Goal: Information Seeking & Learning: Learn about a topic

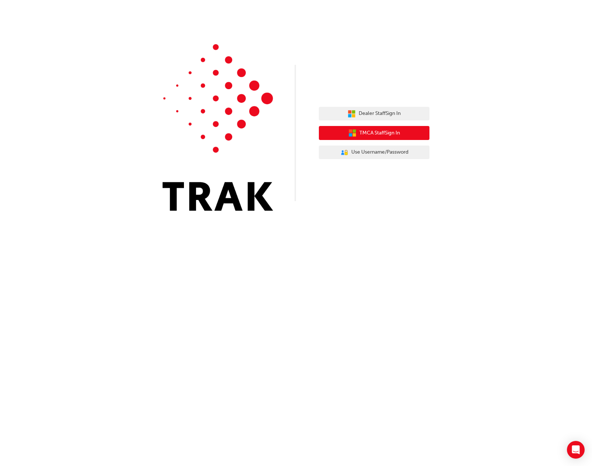
drag, startPoint x: 0, startPoint y: 0, endPoint x: 391, endPoint y: 132, distance: 413.0
click at [391, 132] on span "TMCA Staff Sign In" at bounding box center [379, 133] width 41 height 8
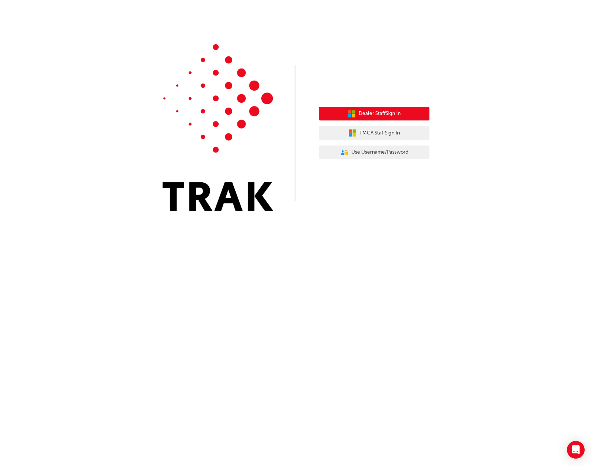
click at [362, 111] on span "Dealer Staff Sign In" at bounding box center [380, 113] width 42 height 8
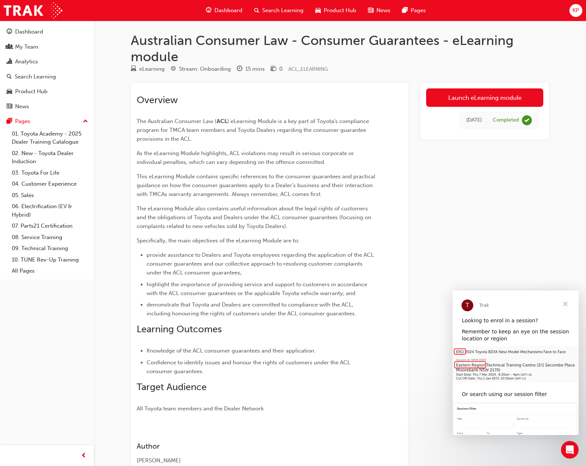
click at [564, 302] on span "Close" at bounding box center [565, 304] width 27 height 27
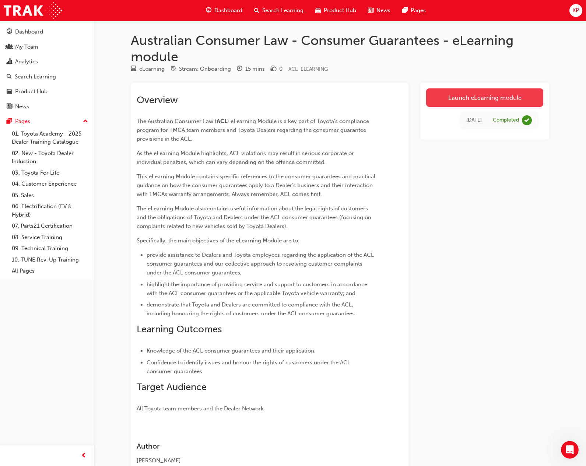
click at [454, 95] on link "Launch eLearning module" at bounding box center [484, 97] width 117 height 18
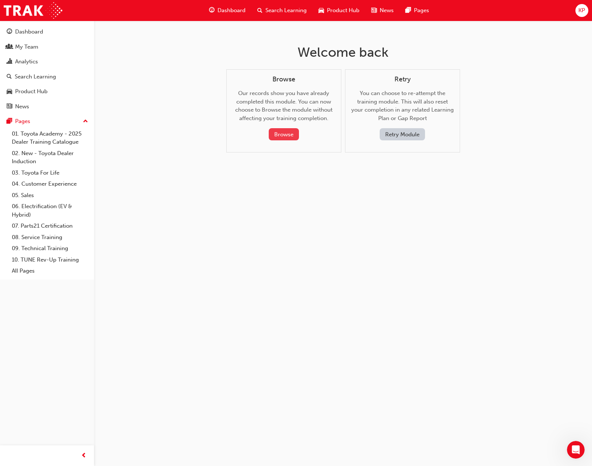
click at [289, 135] on button "Browse" at bounding box center [284, 134] width 30 height 12
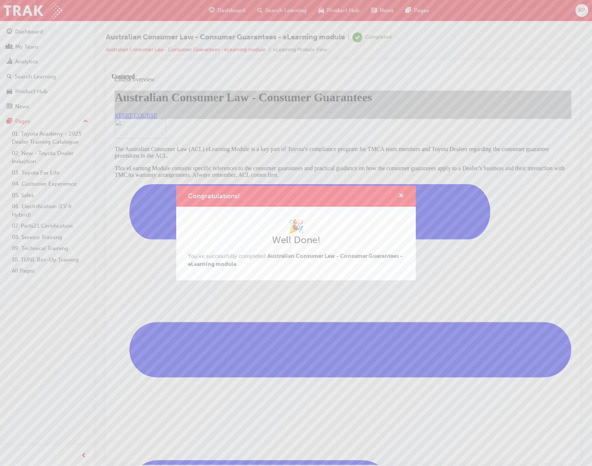
click at [401, 193] on span "cross-icon" at bounding box center [401, 196] width 6 height 7
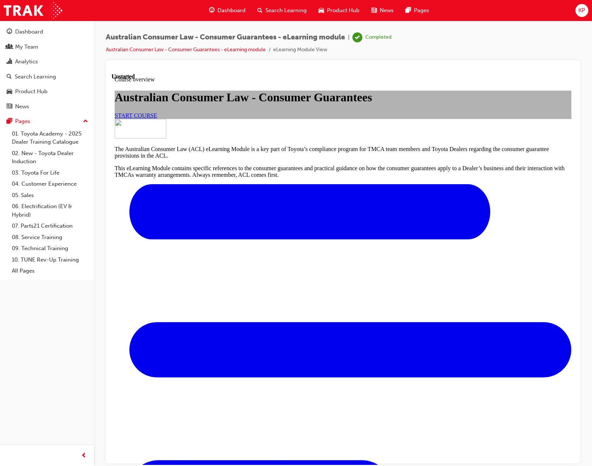
click at [586, 11] on div "KP" at bounding box center [581, 10] width 13 height 13
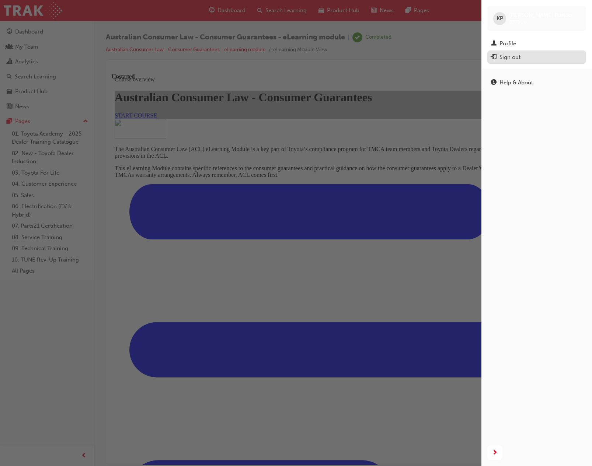
click at [519, 54] on div "Sign out" at bounding box center [509, 57] width 21 height 8
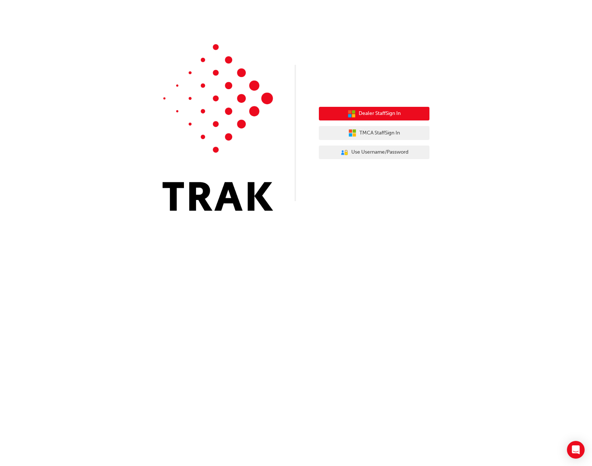
click at [374, 117] on span "Dealer Staff Sign In" at bounding box center [380, 113] width 42 height 8
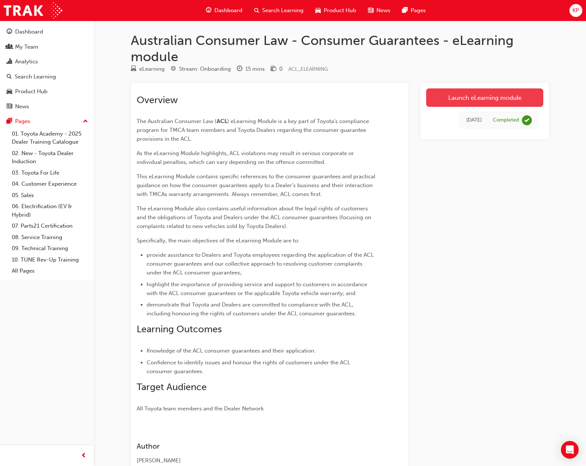
click at [485, 97] on link "Launch eLearning module" at bounding box center [484, 97] width 117 height 18
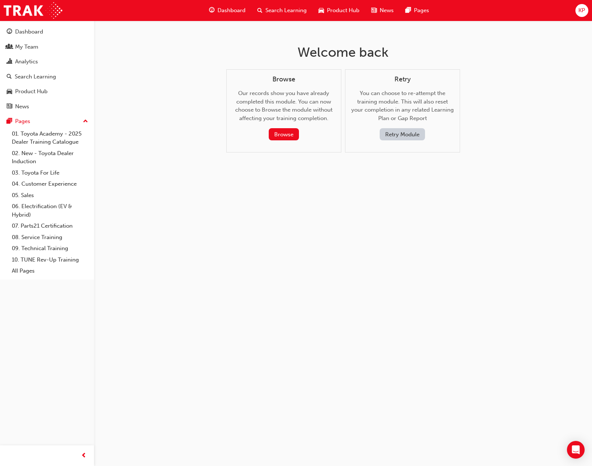
click at [405, 133] on button "Retry Module" at bounding box center [402, 134] width 45 height 12
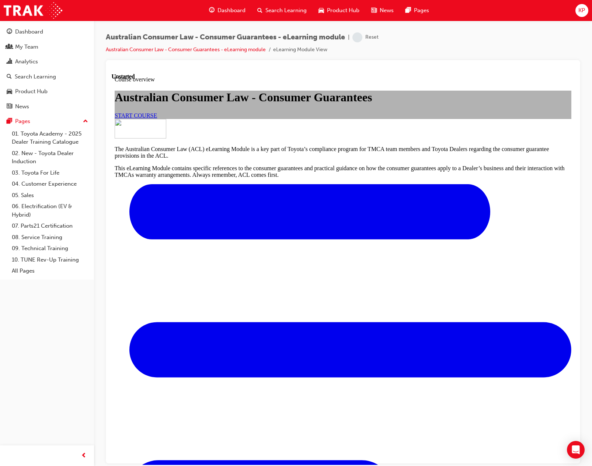
click at [157, 118] on span "START COURSE" at bounding box center [136, 115] width 42 height 6
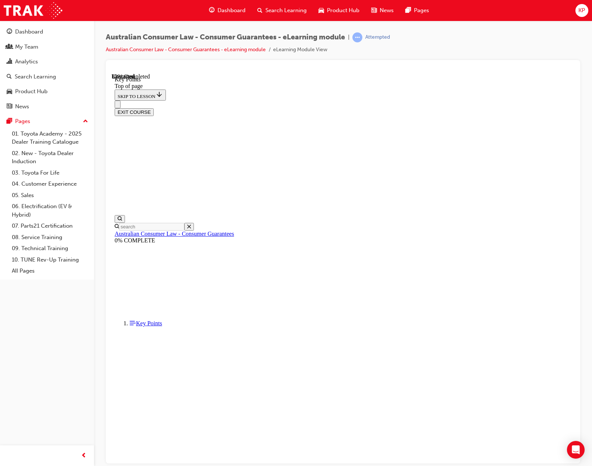
scroll to position [187, 0]
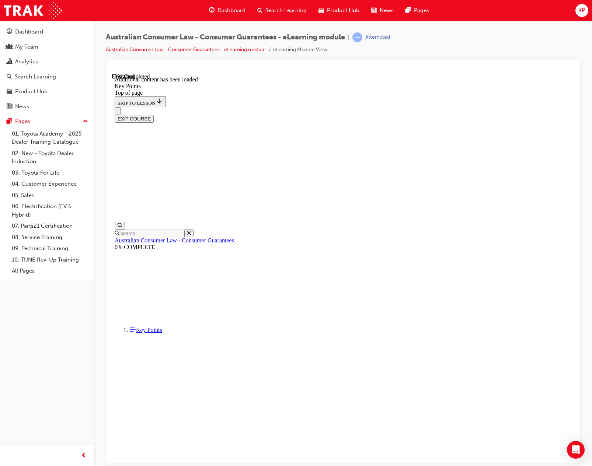
scroll to position [836, 0]
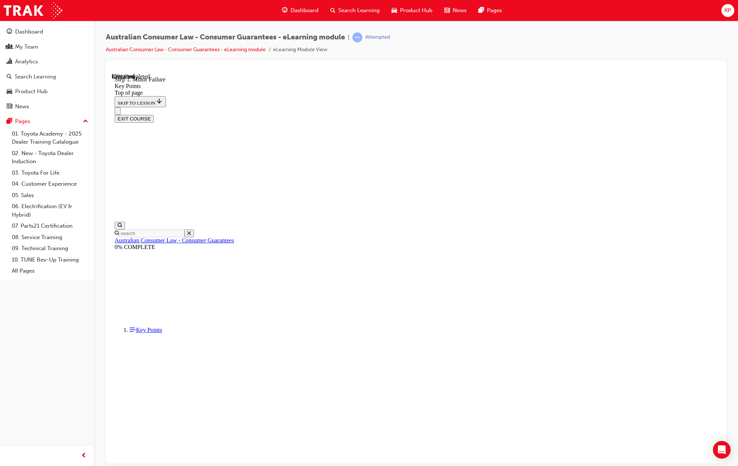
scroll to position [1285, 0]
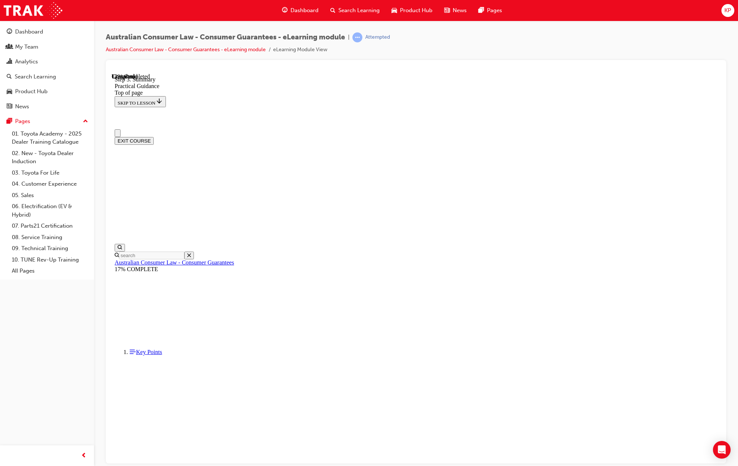
scroll to position [0, 0]
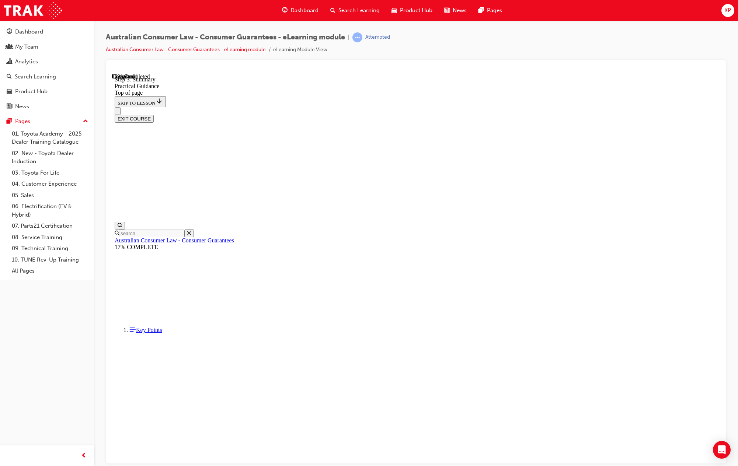
scroll to position [49, 0]
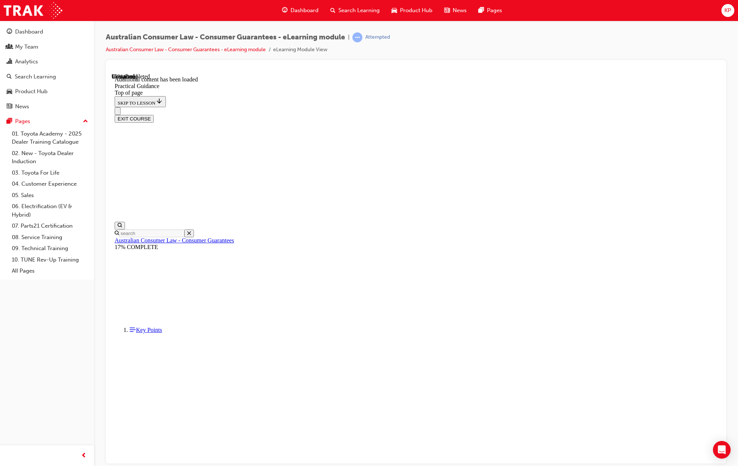
scroll to position [1852, 0]
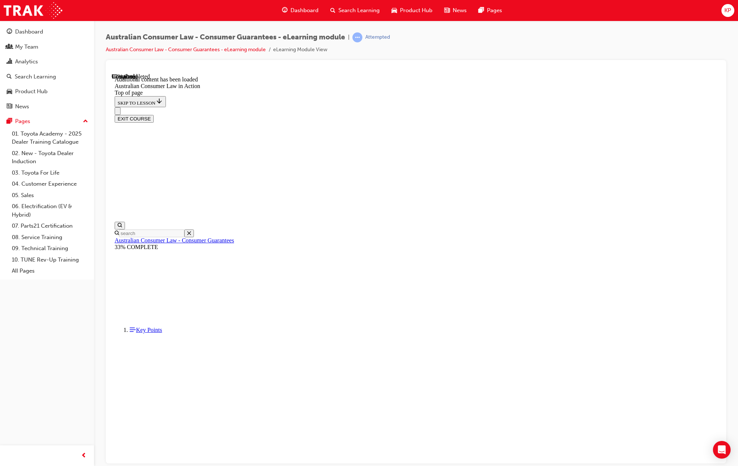
scroll to position [1425, 0]
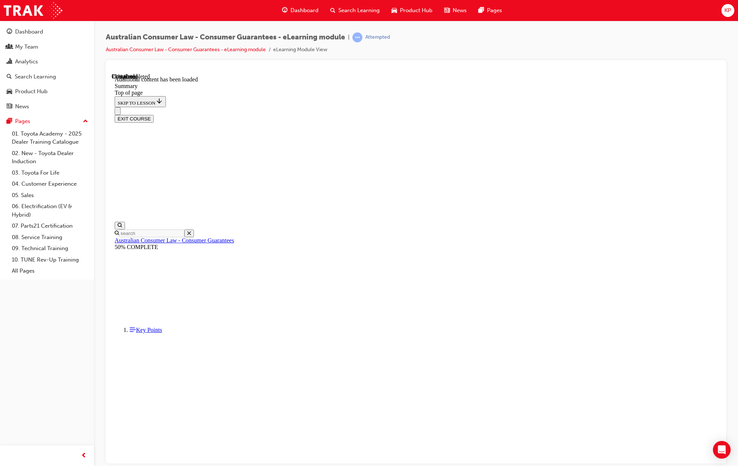
drag, startPoint x: 464, startPoint y: 412, endPoint x: 472, endPoint y: 403, distance: 12.3
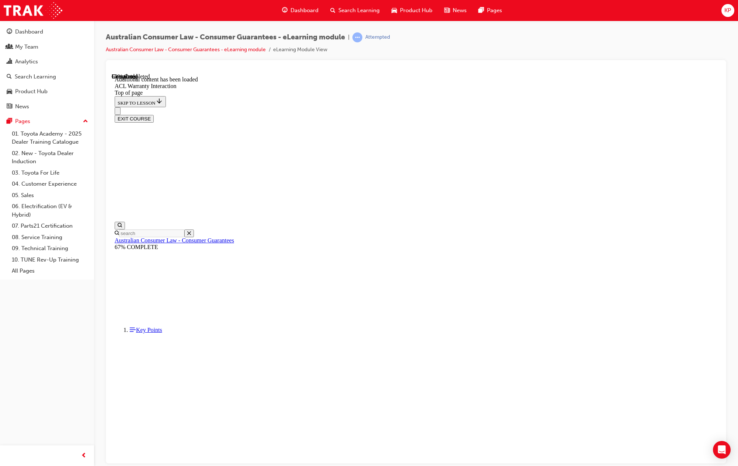
scroll to position [320, 0]
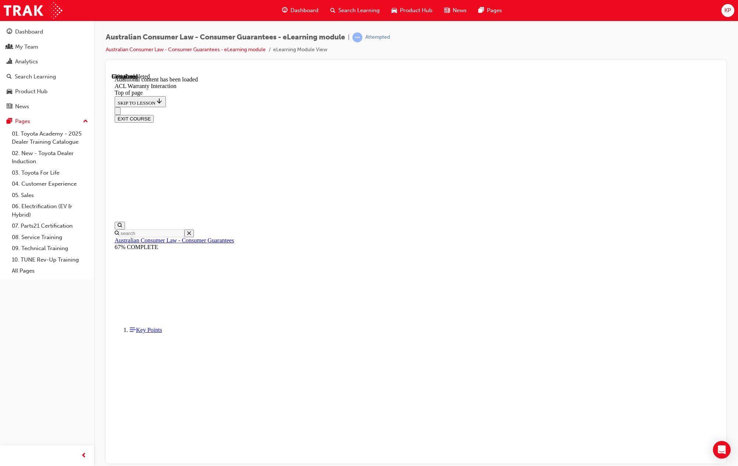
scroll to position [319, 0]
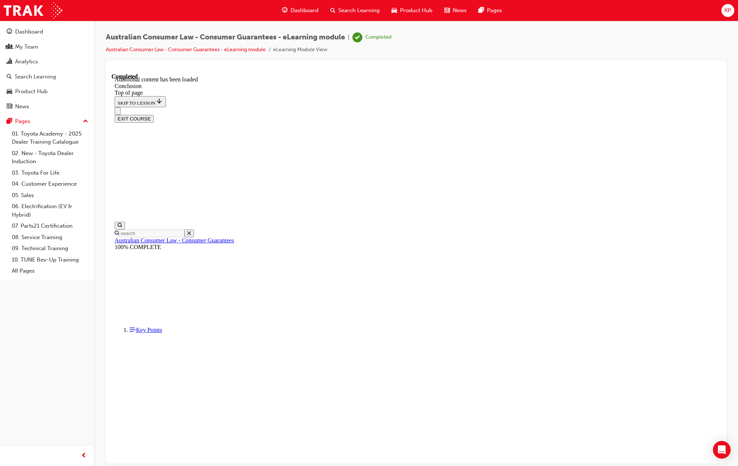
click at [154, 115] on button "EXIT COURSE" at bounding box center [134, 119] width 39 height 8
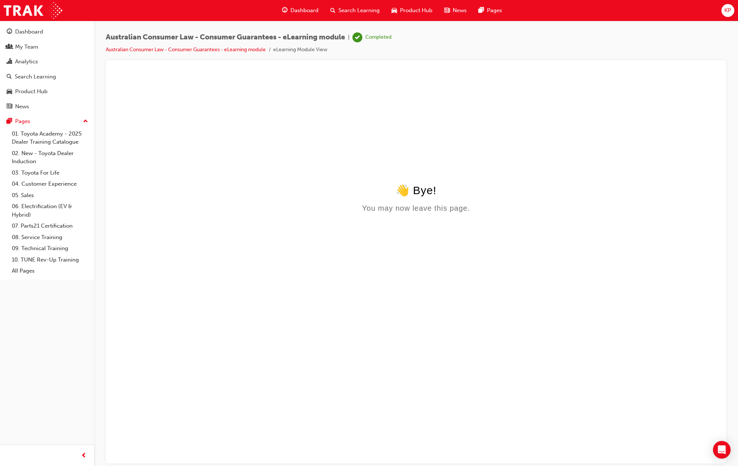
scroll to position [0, 0]
click at [373, 38] on div "Completed" at bounding box center [378, 37] width 26 height 7
